Goal: Task Accomplishment & Management: Use online tool/utility

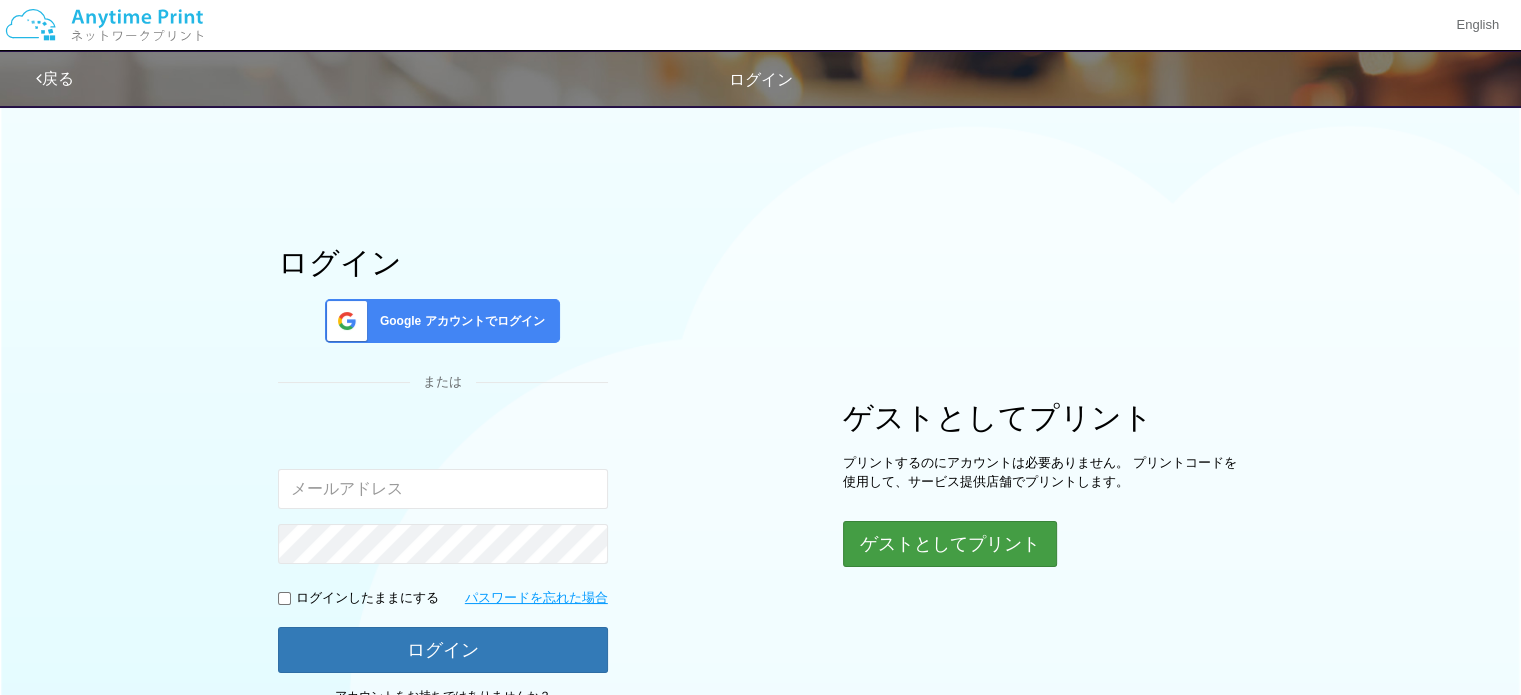
type input "[EMAIL_ADDRESS][DOMAIN_NAME]"
click at [952, 543] on button "ゲストとしてプリント" at bounding box center [949, 544] width 212 height 44
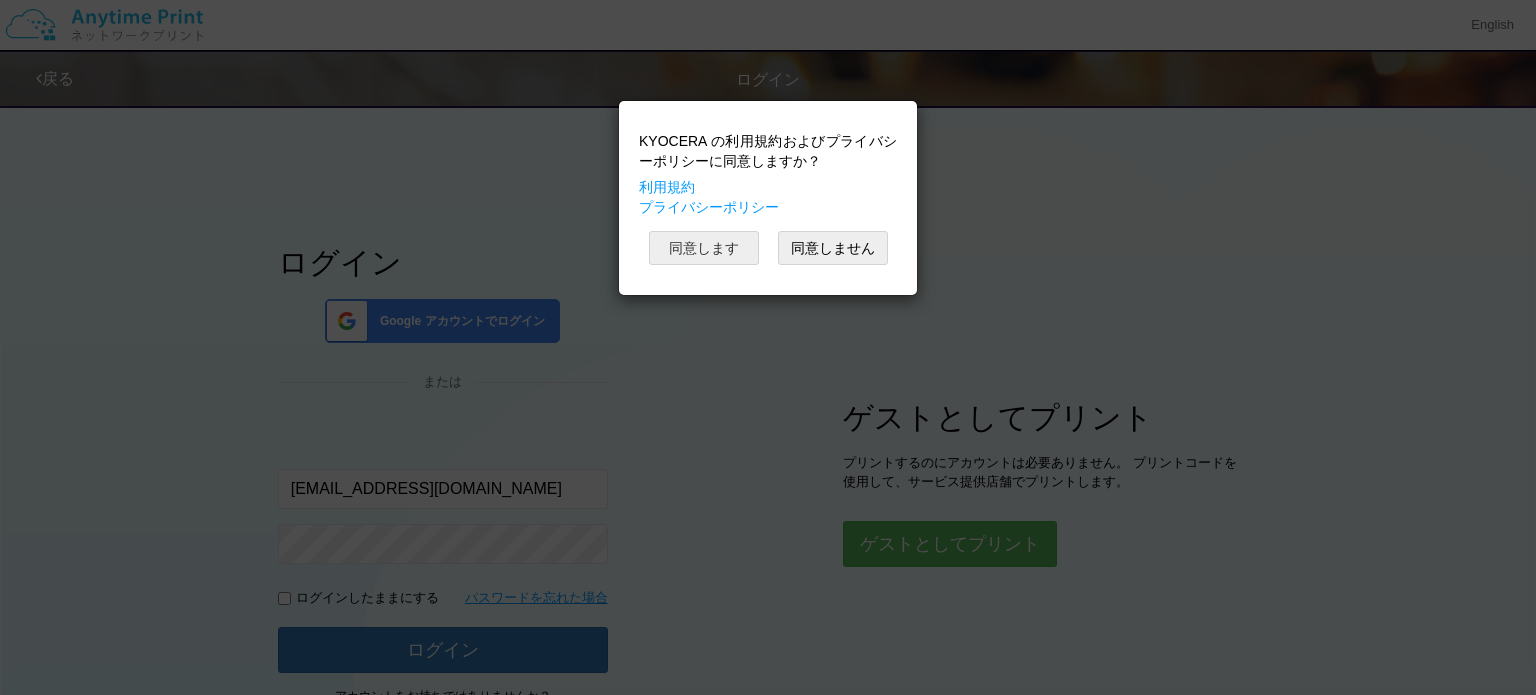
click at [720, 253] on button "同意します" at bounding box center [704, 248] width 110 height 34
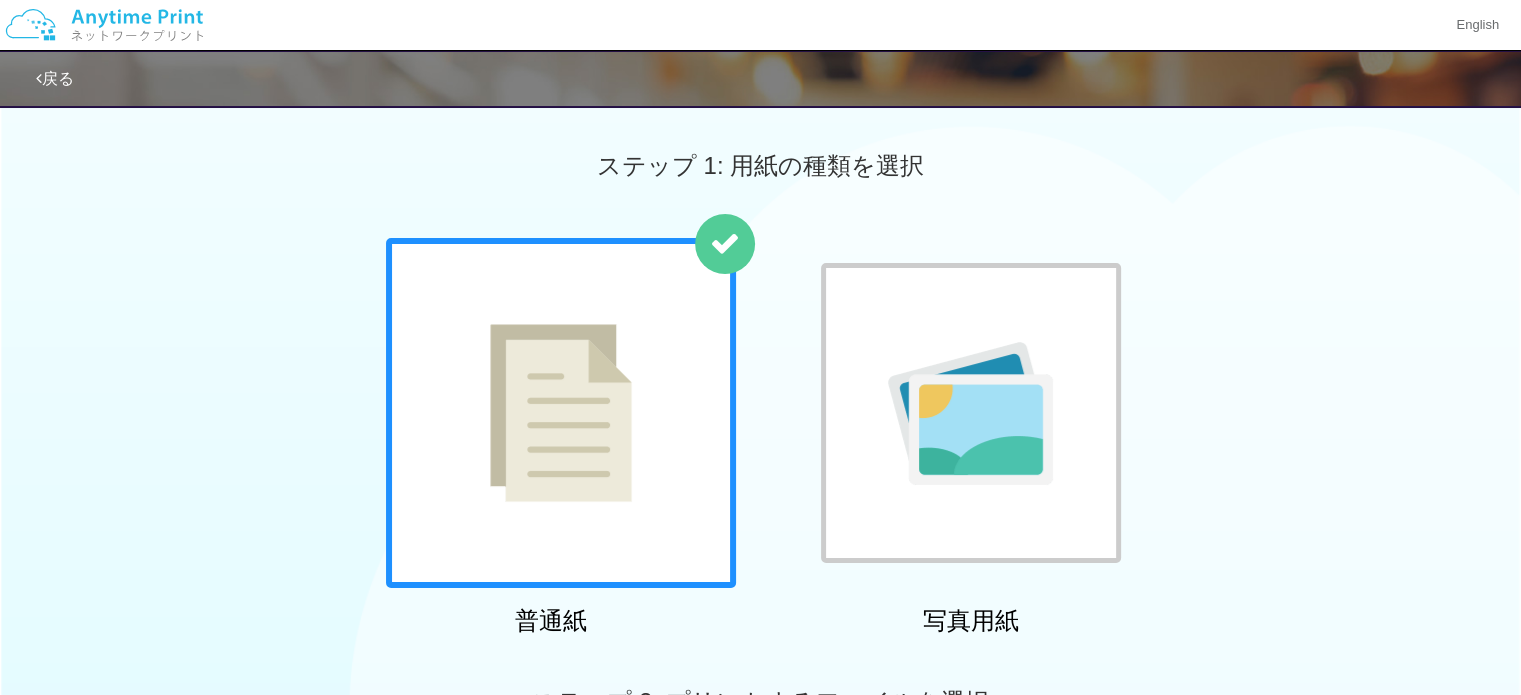
click at [584, 458] on img at bounding box center [561, 413] width 142 height 178
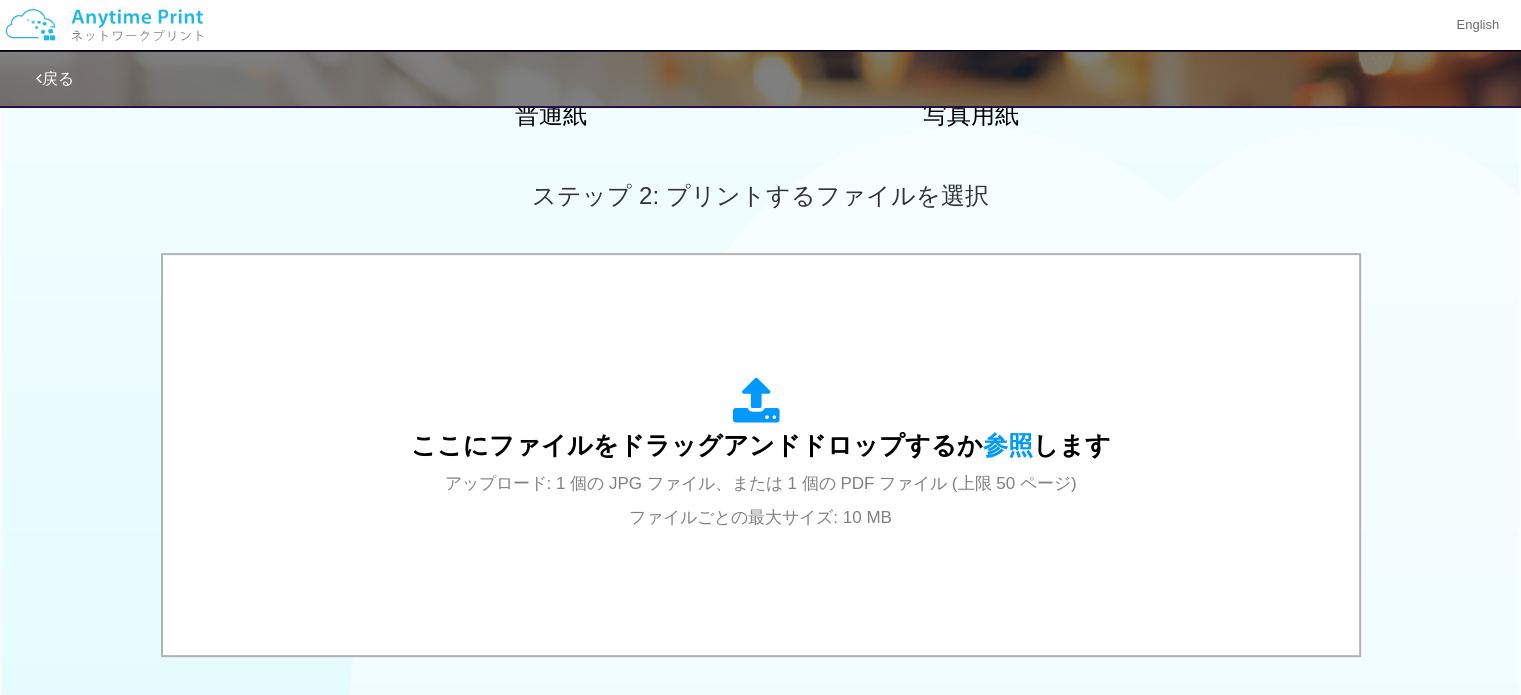
scroll to position [513, 0]
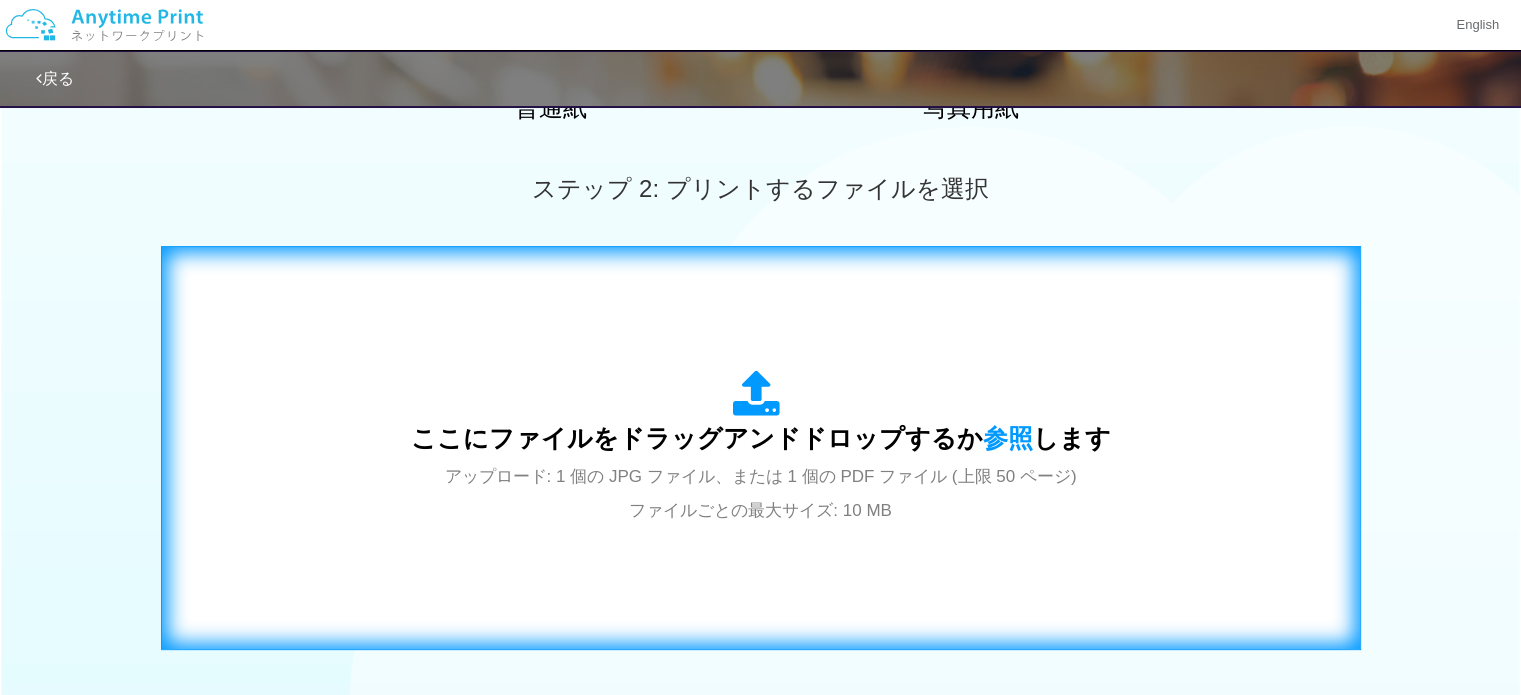
click at [887, 395] on div "ここにファイルをドラッグアンドドロップするか 参照 します アップロード: 1 個の JPG ファイル、または 1 個の PDF ファイル (上限 50 ペー…" at bounding box center [761, 448] width 700 height 156
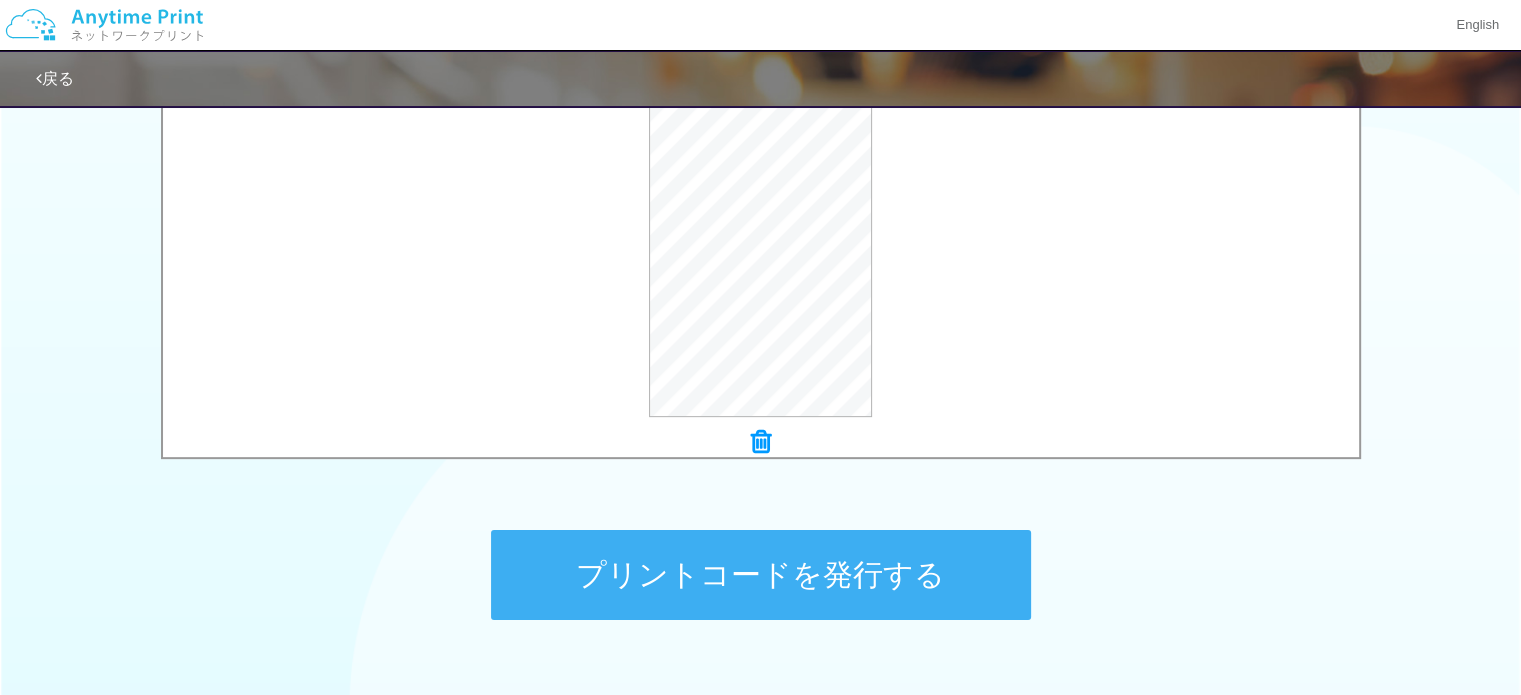
scroll to position [719, 0]
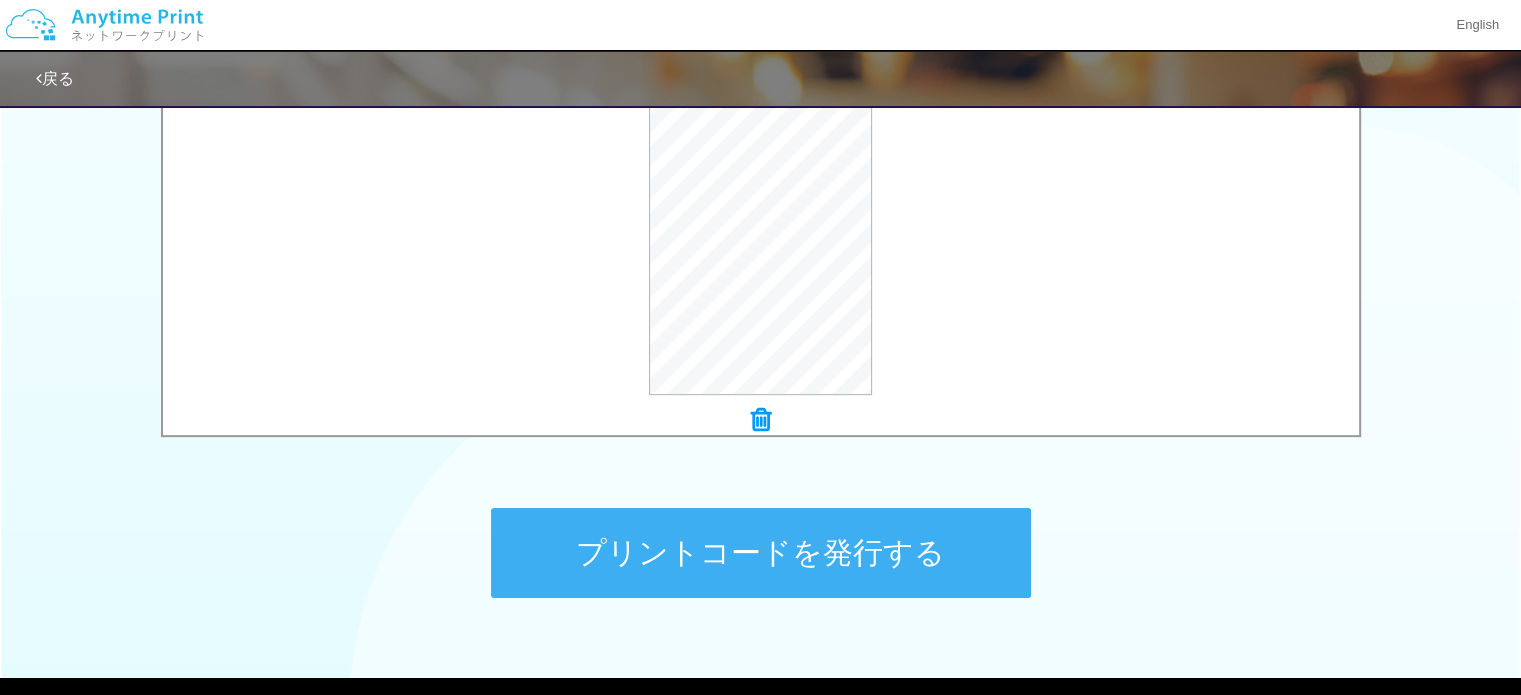
click at [788, 548] on button "プリントコードを発行する" at bounding box center [761, 553] width 540 height 90
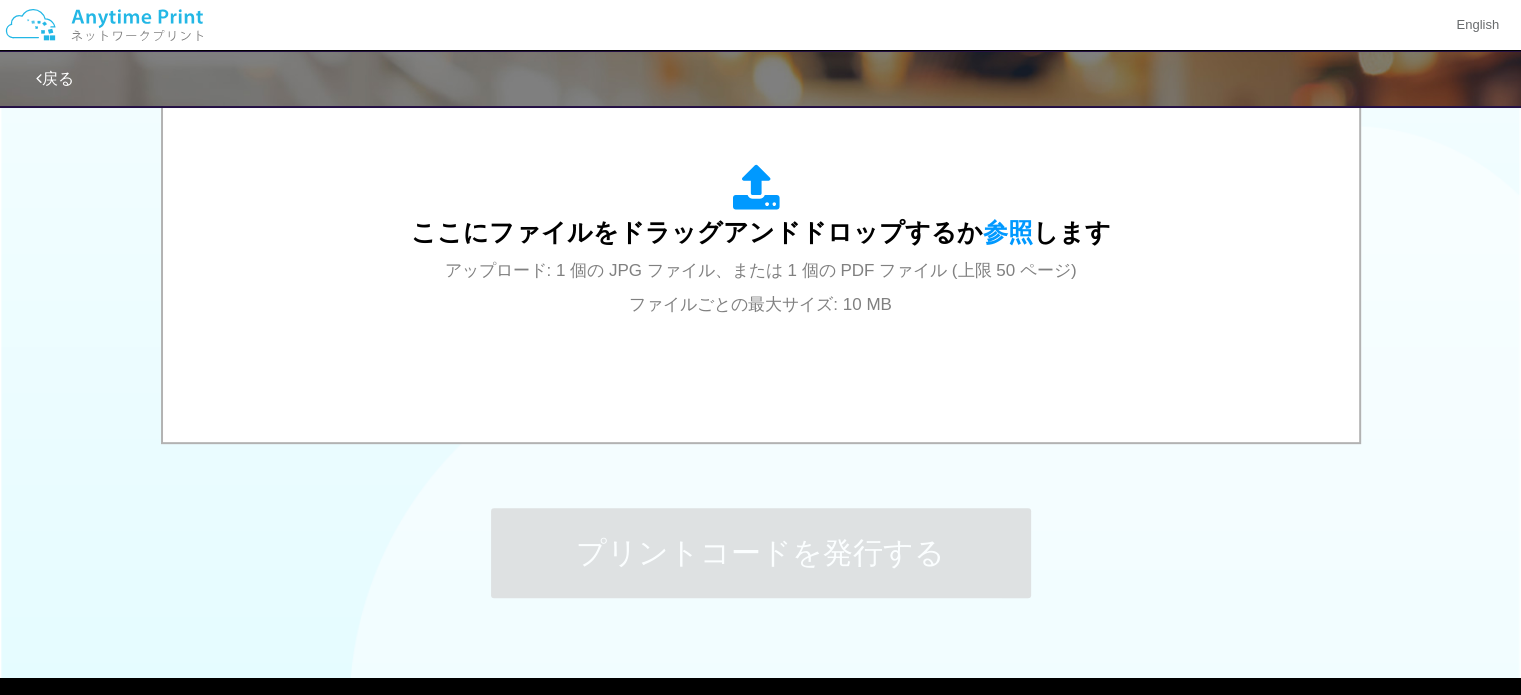
scroll to position [0, 0]
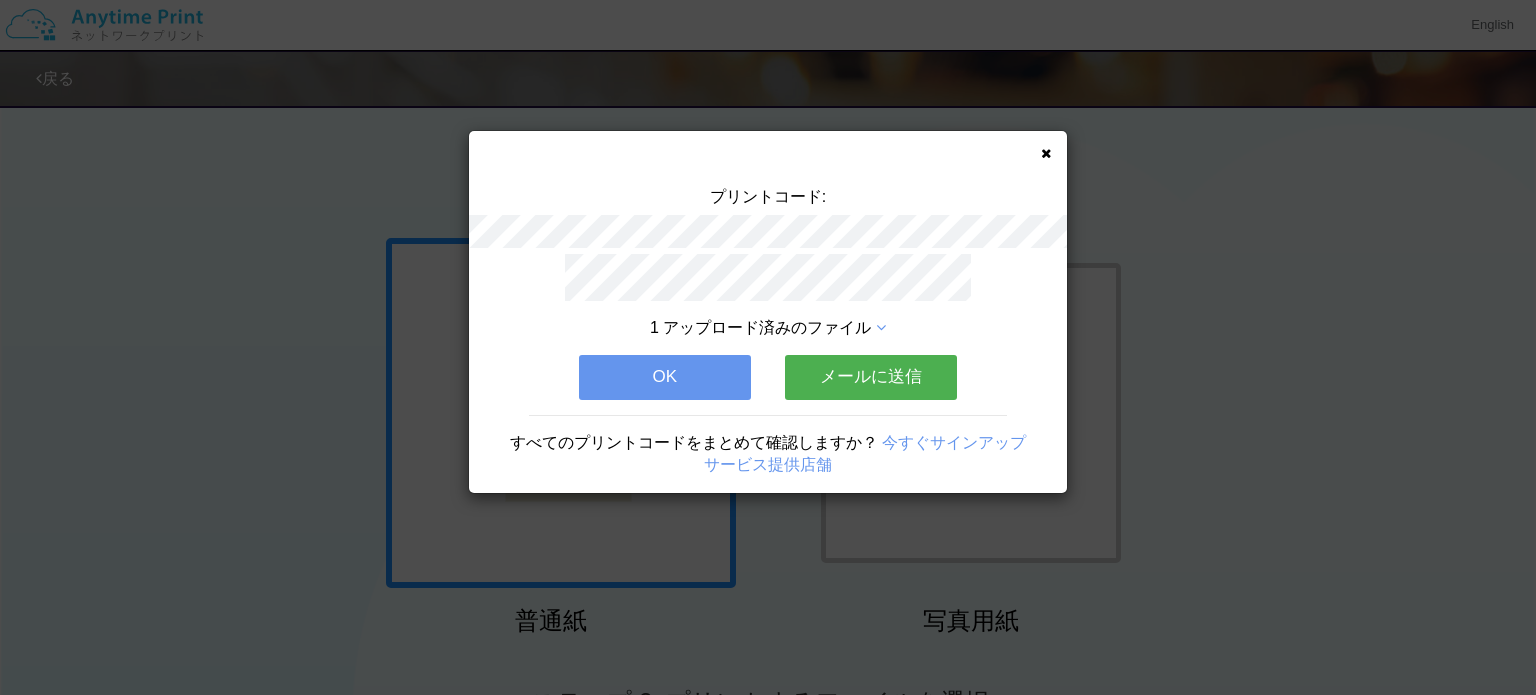
click at [1047, 151] on icon at bounding box center [1046, 153] width 10 height 13
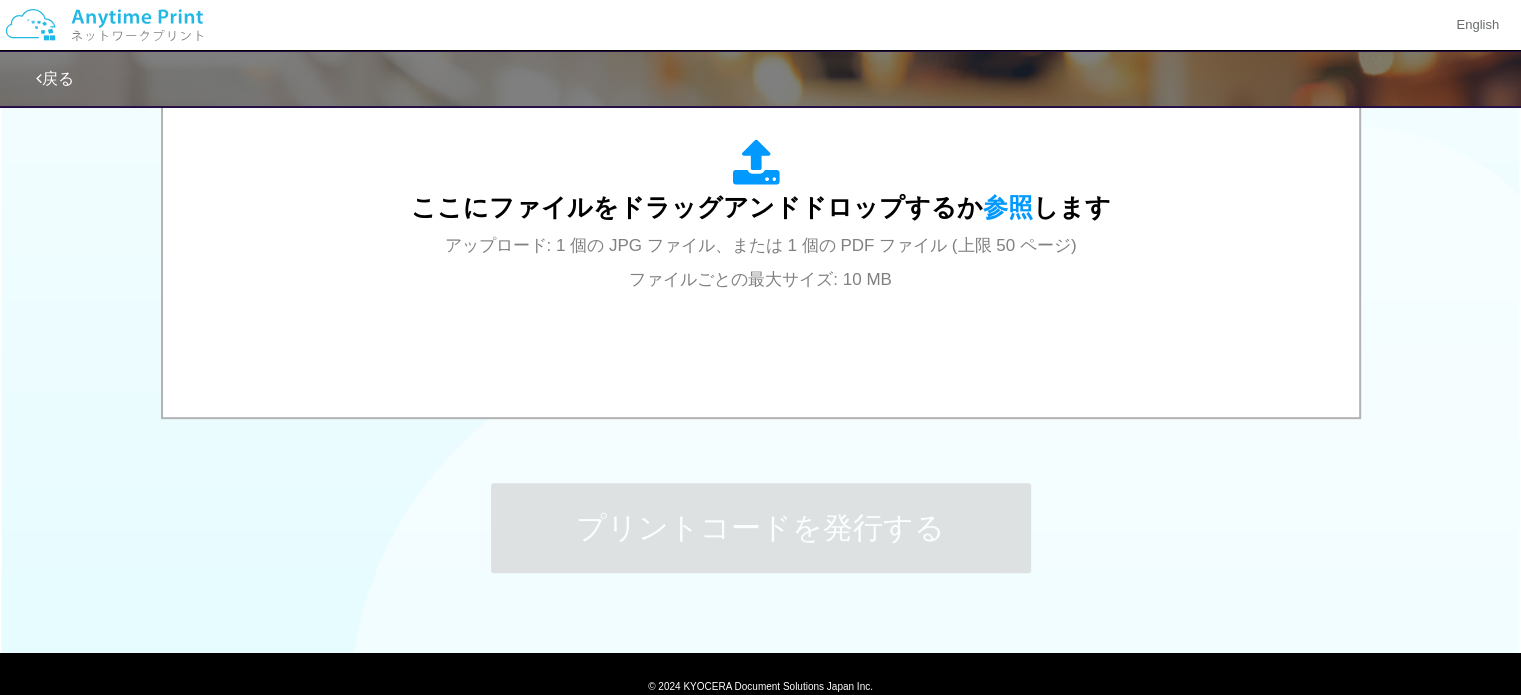
scroll to position [743, 0]
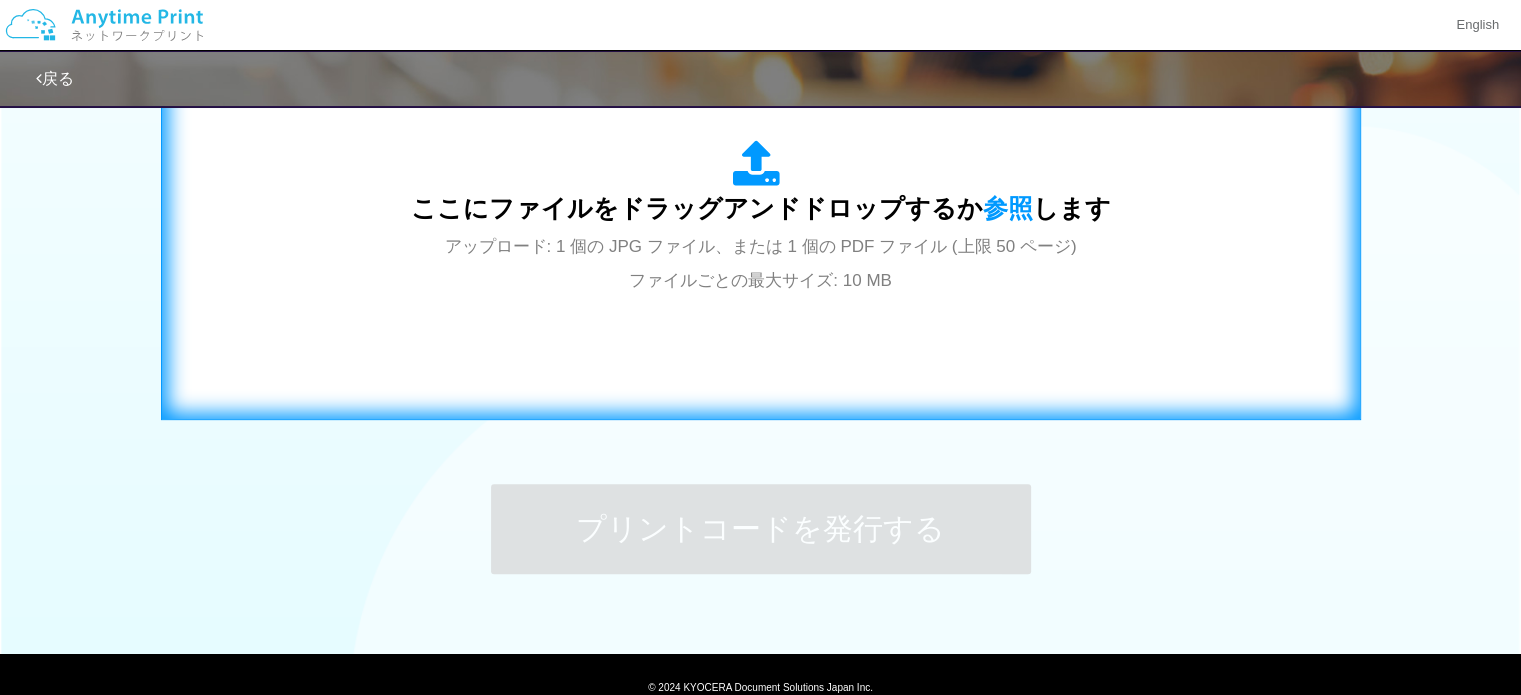
click at [754, 210] on span "ここにファイルをドラッグアンドドロップするか 参照 します" at bounding box center [761, 208] width 700 height 28
